Goal: Task Accomplishment & Management: Manage account settings

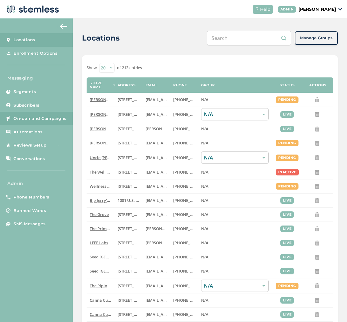
click at [34, 121] on span "On-demand Campaigns" at bounding box center [40, 119] width 53 height 6
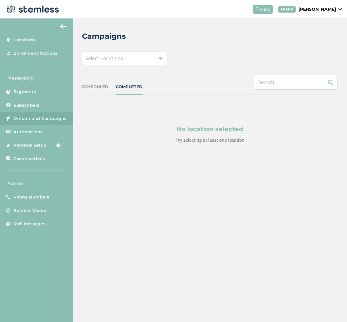
click at [119, 49] on div "Campaigns Select Locations SCHEDULED COMPLETED No location selected Try selecti…" at bounding box center [210, 101] width 275 height 167
click at [118, 55] on span "Select Locations" at bounding box center [104, 58] width 38 height 7
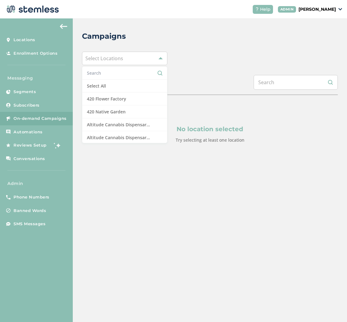
click at [199, 45] on div "Campaigns Select Locations Select All 420 Flower Factory 420 Native Garden Alti…" at bounding box center [210, 101] width 275 height 167
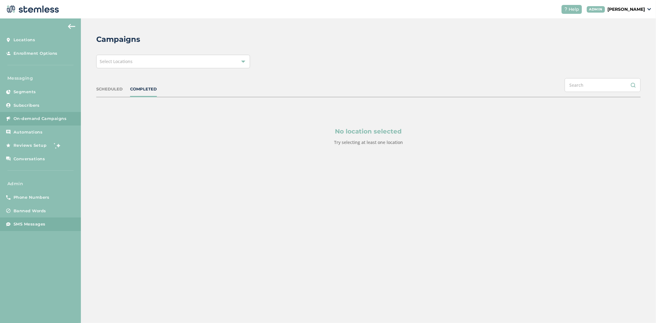
click at [37, 225] on span "SMS Messages" at bounding box center [30, 224] width 32 height 6
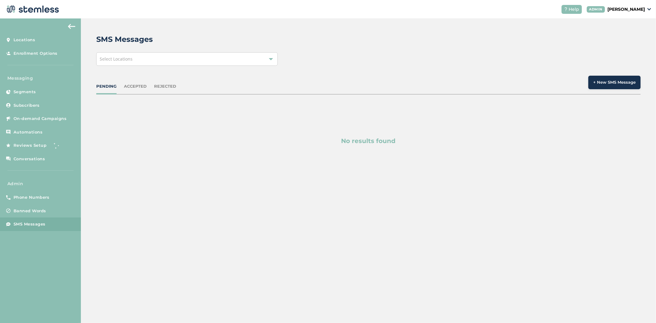
click at [145, 61] on div "Select Locations" at bounding box center [186, 59] width 181 height 14
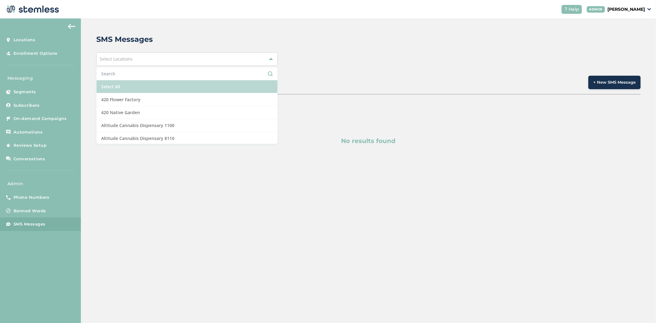
click at [139, 81] on li "Select All" at bounding box center [187, 86] width 181 height 13
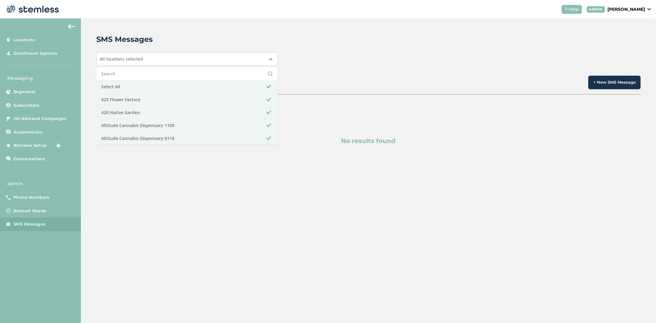
click at [347, 38] on div "SMS Messages" at bounding box center [365, 39] width 539 height 11
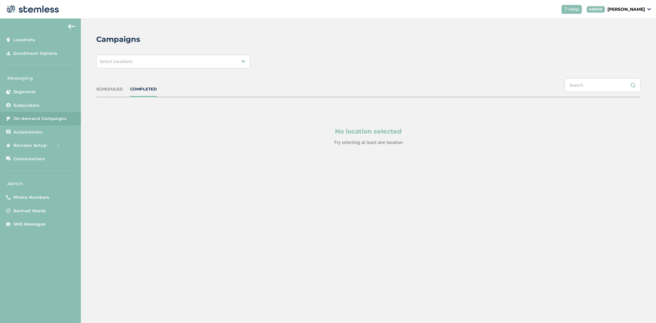
click at [183, 65] on div "Select Locations" at bounding box center [173, 62] width 154 height 14
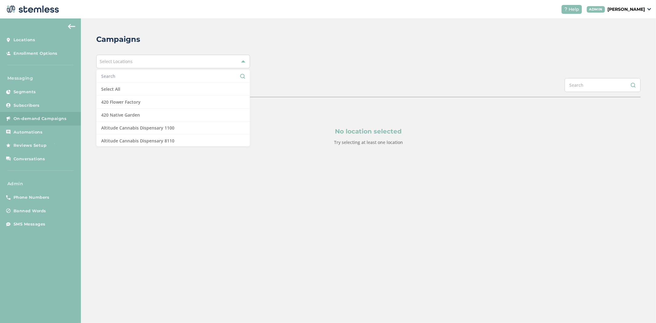
click at [145, 77] on input "text" at bounding box center [173, 76] width 144 height 6
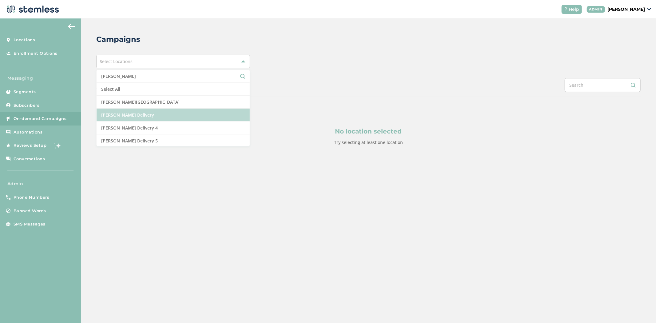
type input "[PERSON_NAME]"
click at [131, 116] on li "[PERSON_NAME] Delivery" at bounding box center [173, 115] width 153 height 13
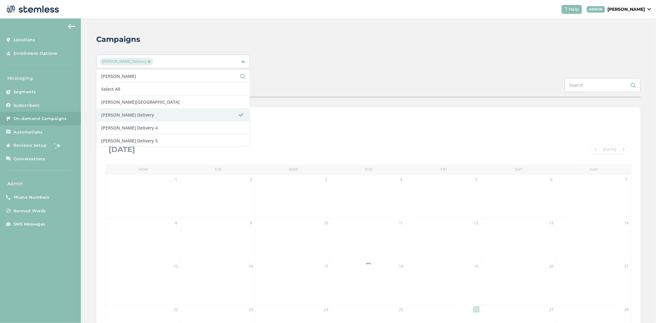
click at [414, 58] on div "[PERSON_NAME] Delivery [PERSON_NAME] Select All [PERSON_NAME][GEOGRAPHIC_DATA][…" at bounding box center [368, 62] width 544 height 14
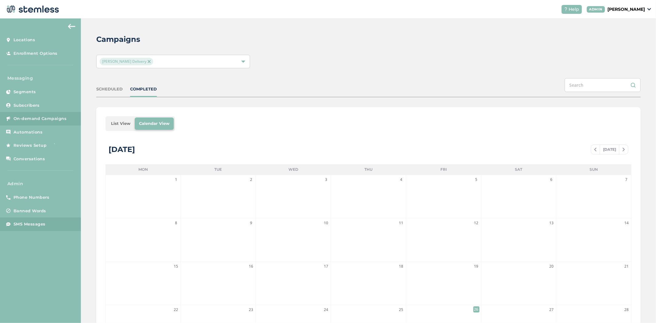
click at [49, 222] on link "SMS Messages" at bounding box center [40, 224] width 81 height 14
